Goal: Task Accomplishment & Management: Manage account settings

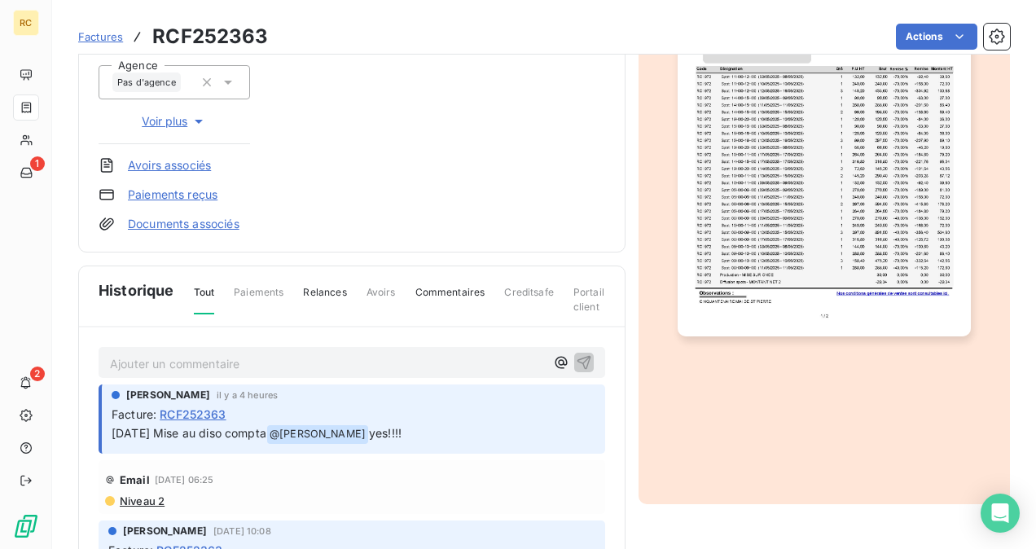
scroll to position [428, 0]
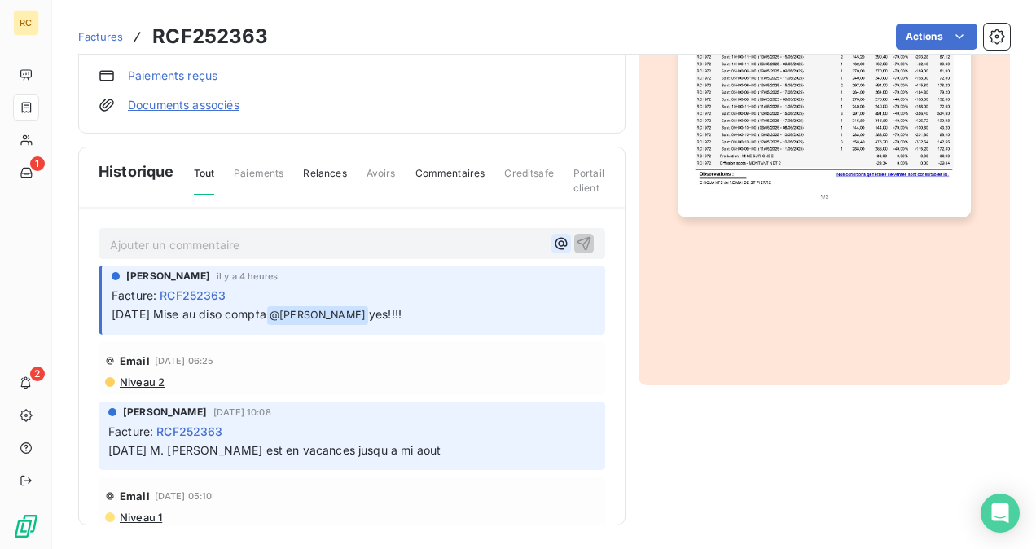
click at [553, 239] on icon "button" at bounding box center [561, 243] width 16 height 16
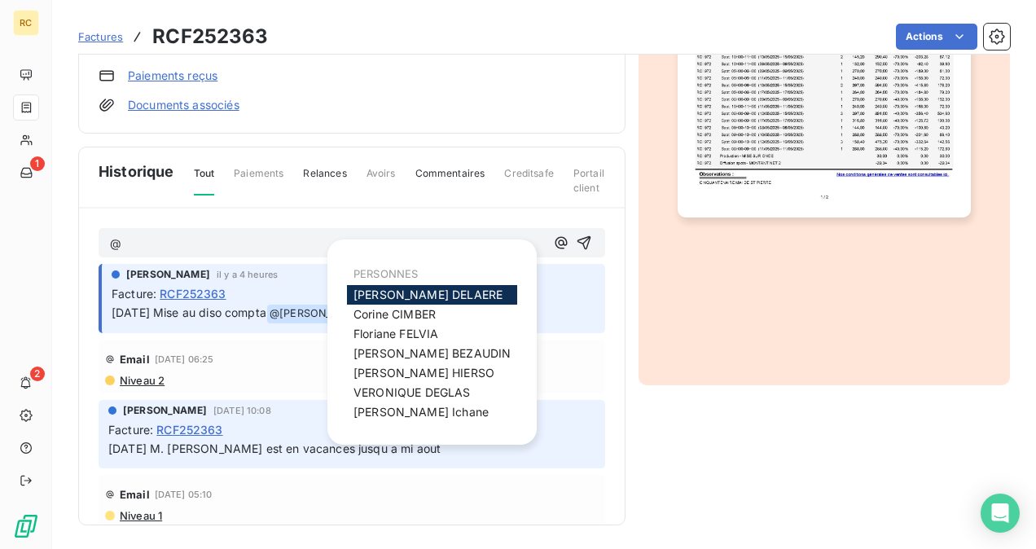
click at [412, 290] on span "[PERSON_NAME]" at bounding box center [427, 294] width 149 height 14
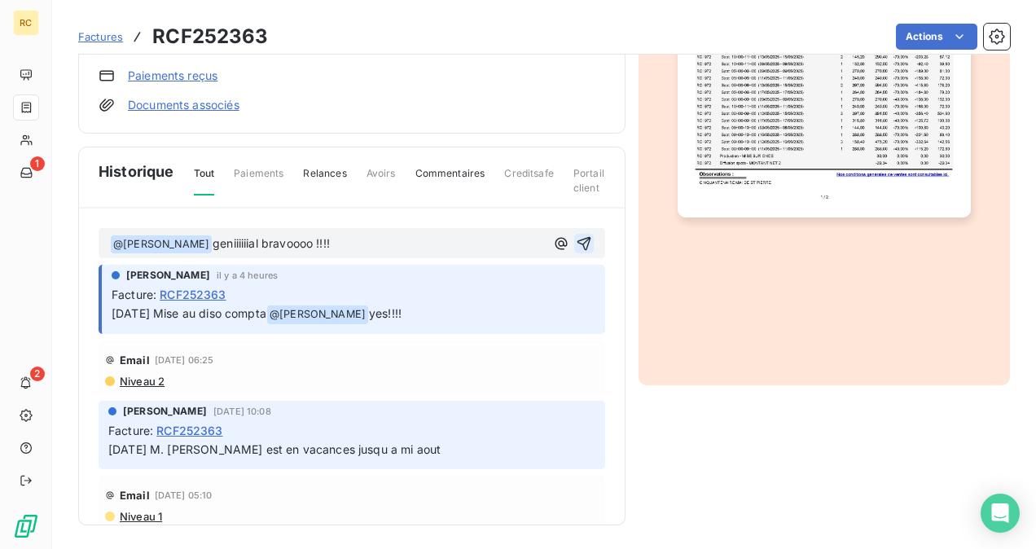
click at [576, 235] on icon "button" at bounding box center [584, 243] width 16 height 16
